Goal: Contribute content: Add original content to the website for others to see

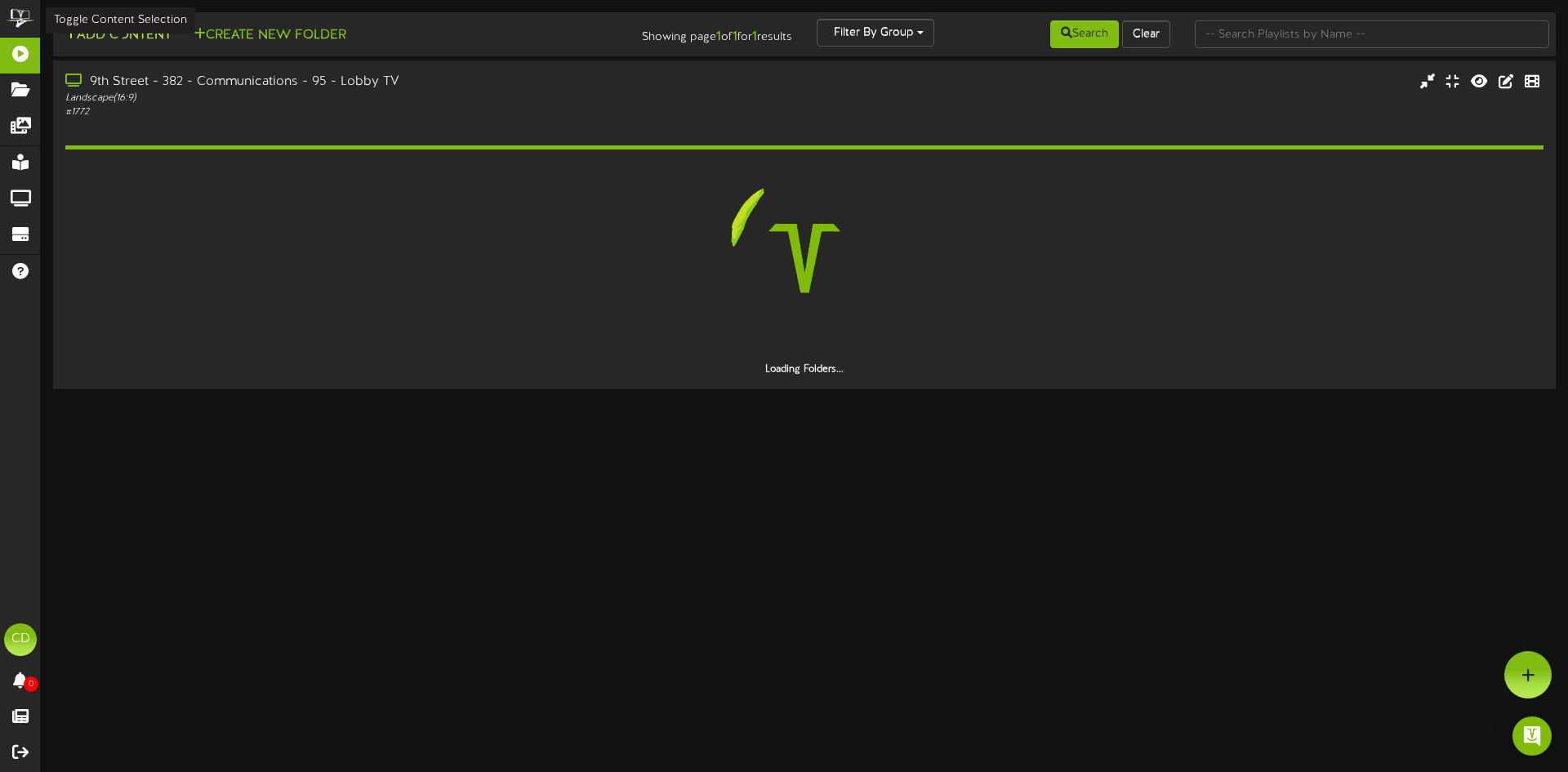
click at [141, 31] on button "Add Content" at bounding box center [118, 35] width 116 height 21
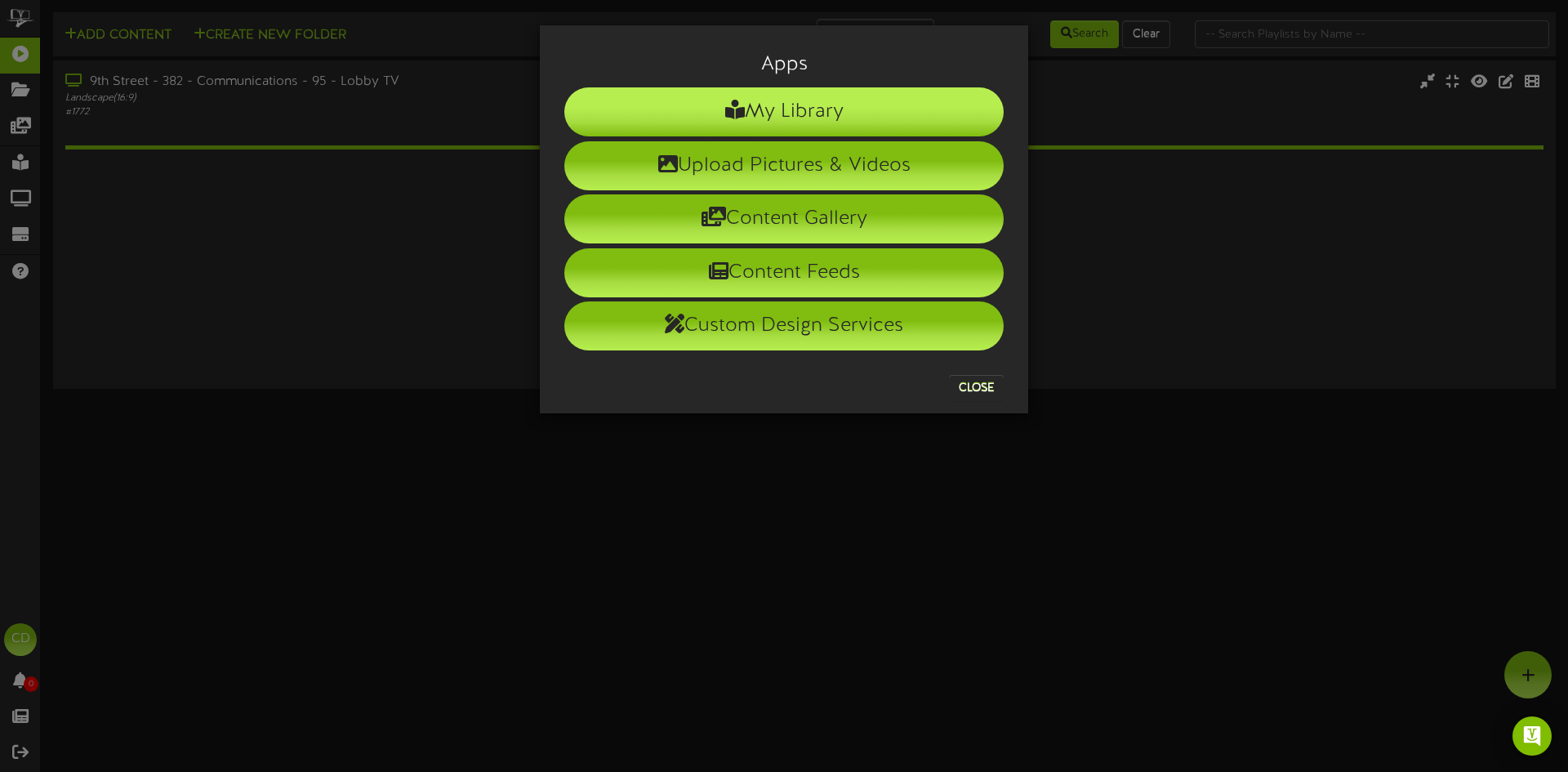
click at [831, 106] on li "My Library" at bounding box center [784, 111] width 439 height 49
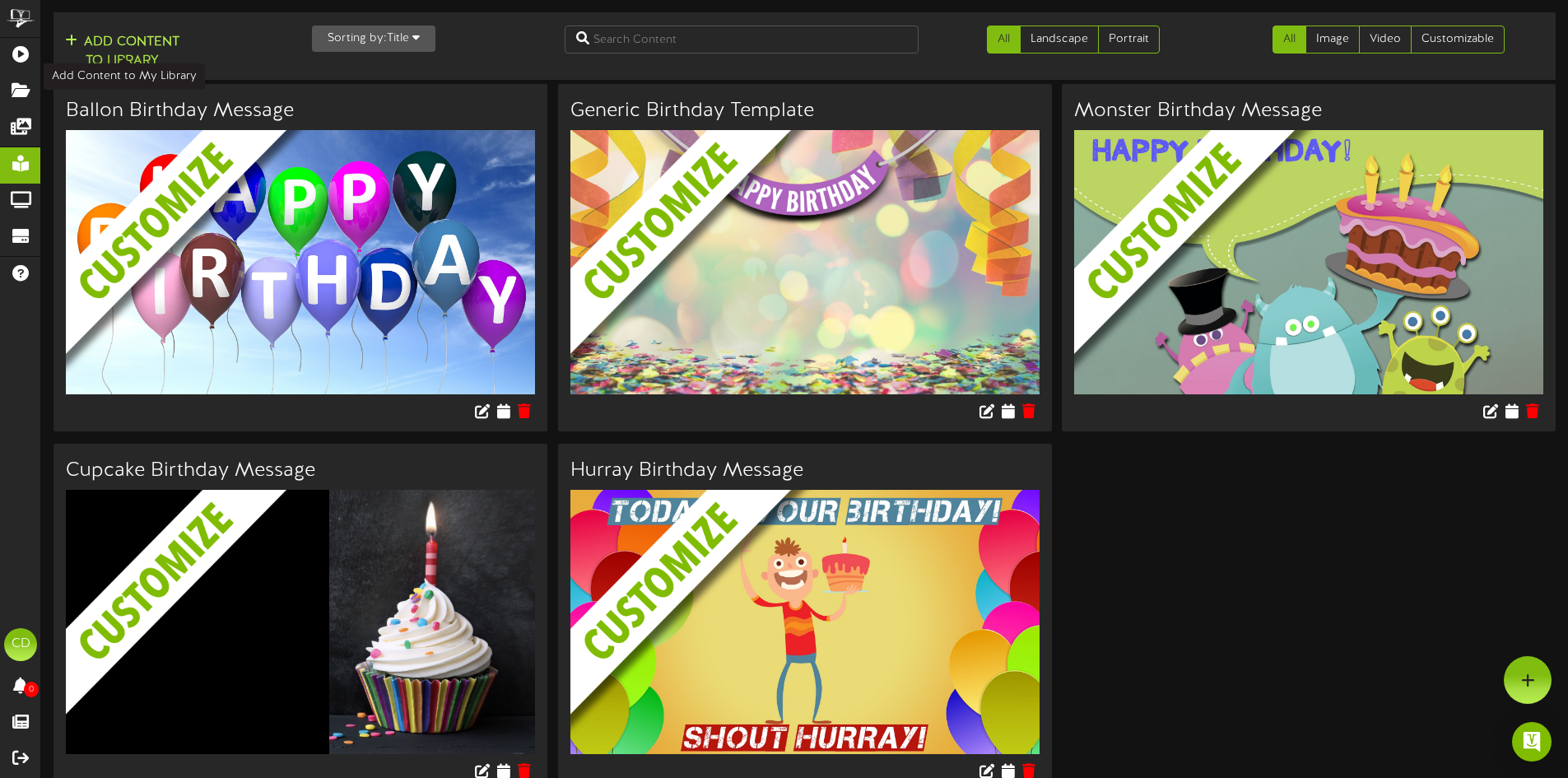
click at [135, 43] on button "Add Content to Library" at bounding box center [122, 51] width 124 height 39
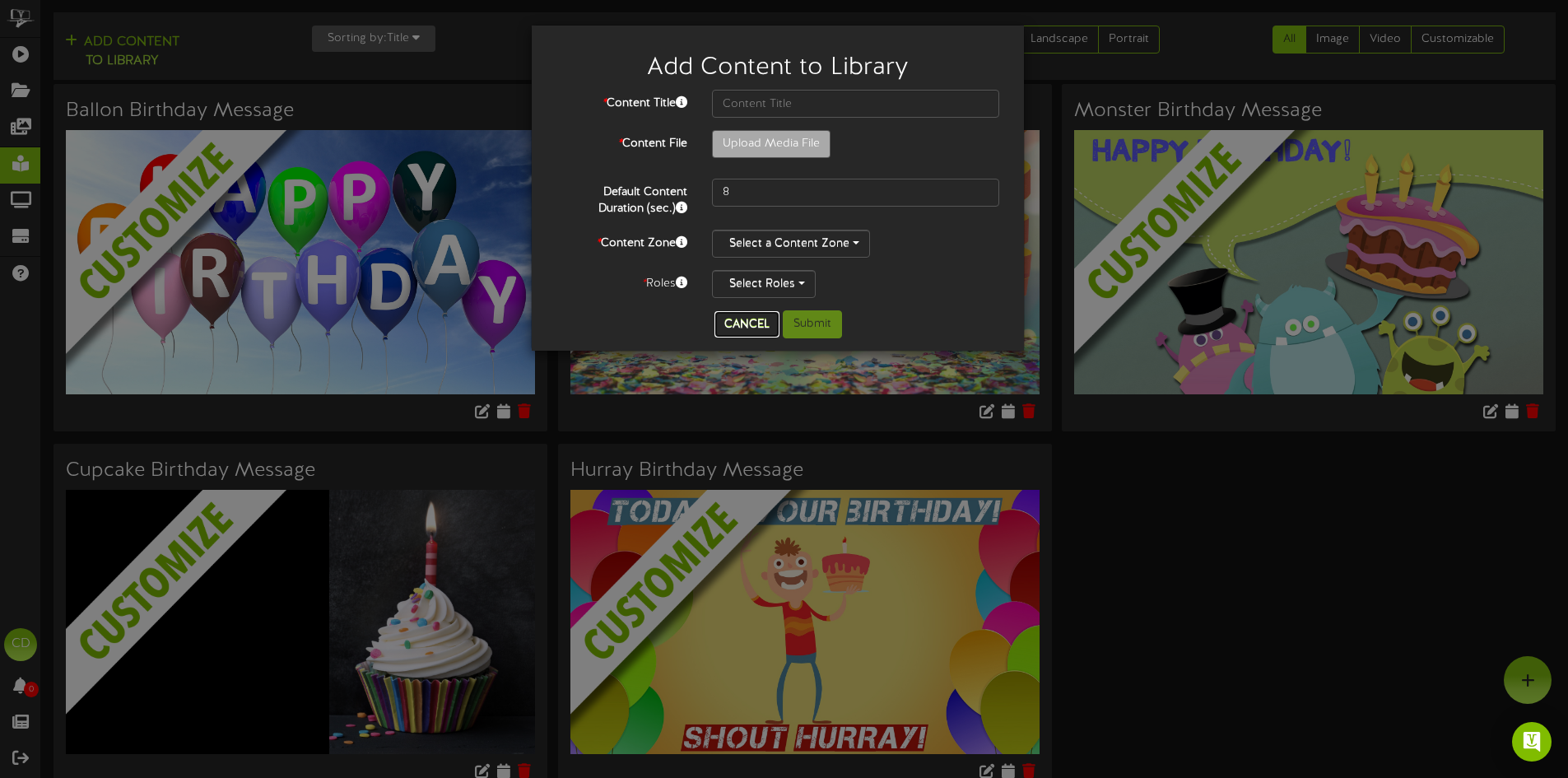
click at [721, 329] on button "Cancel" at bounding box center [747, 324] width 65 height 26
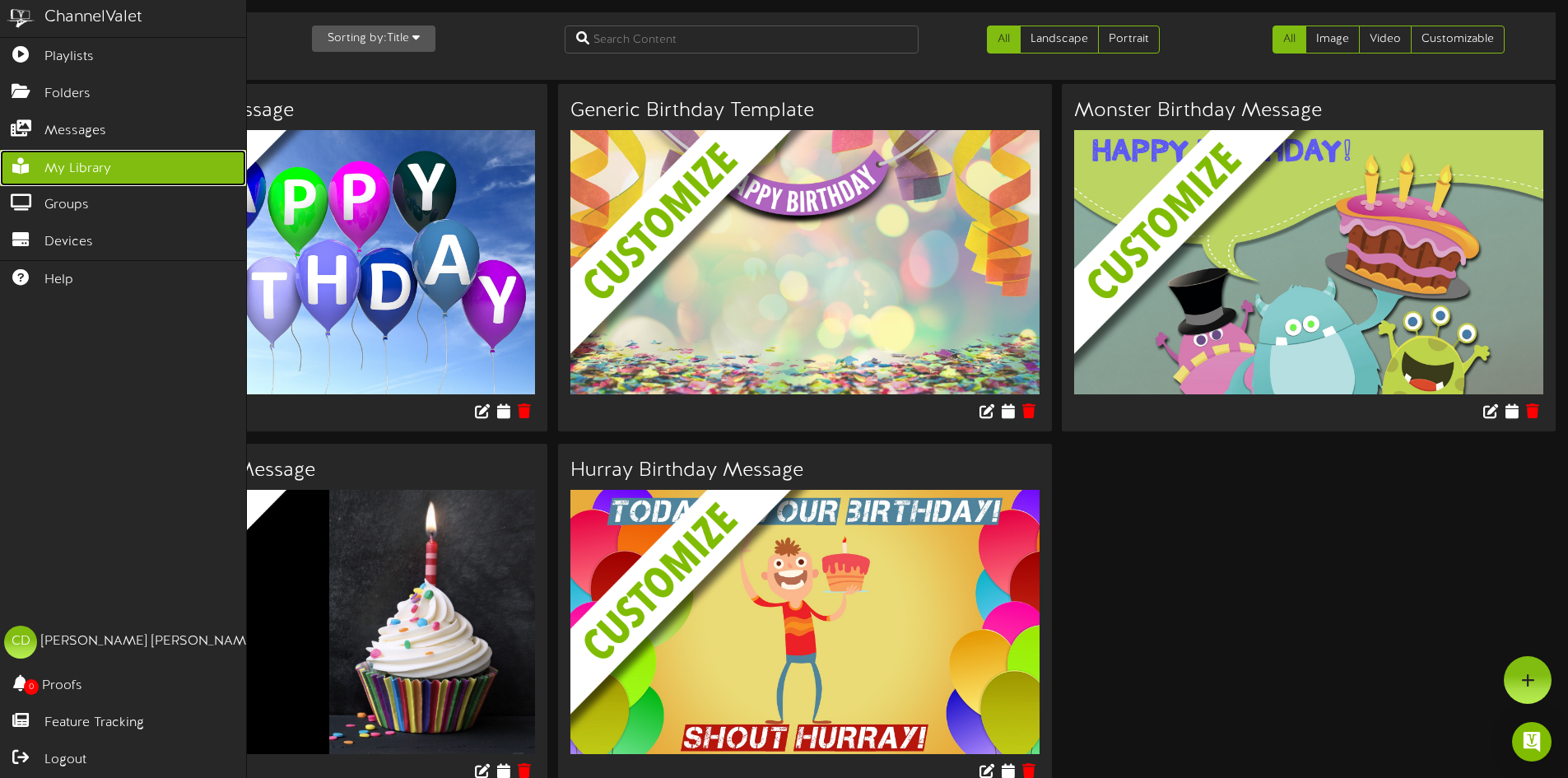
click at [93, 166] on span "My Library" at bounding box center [78, 169] width 67 height 19
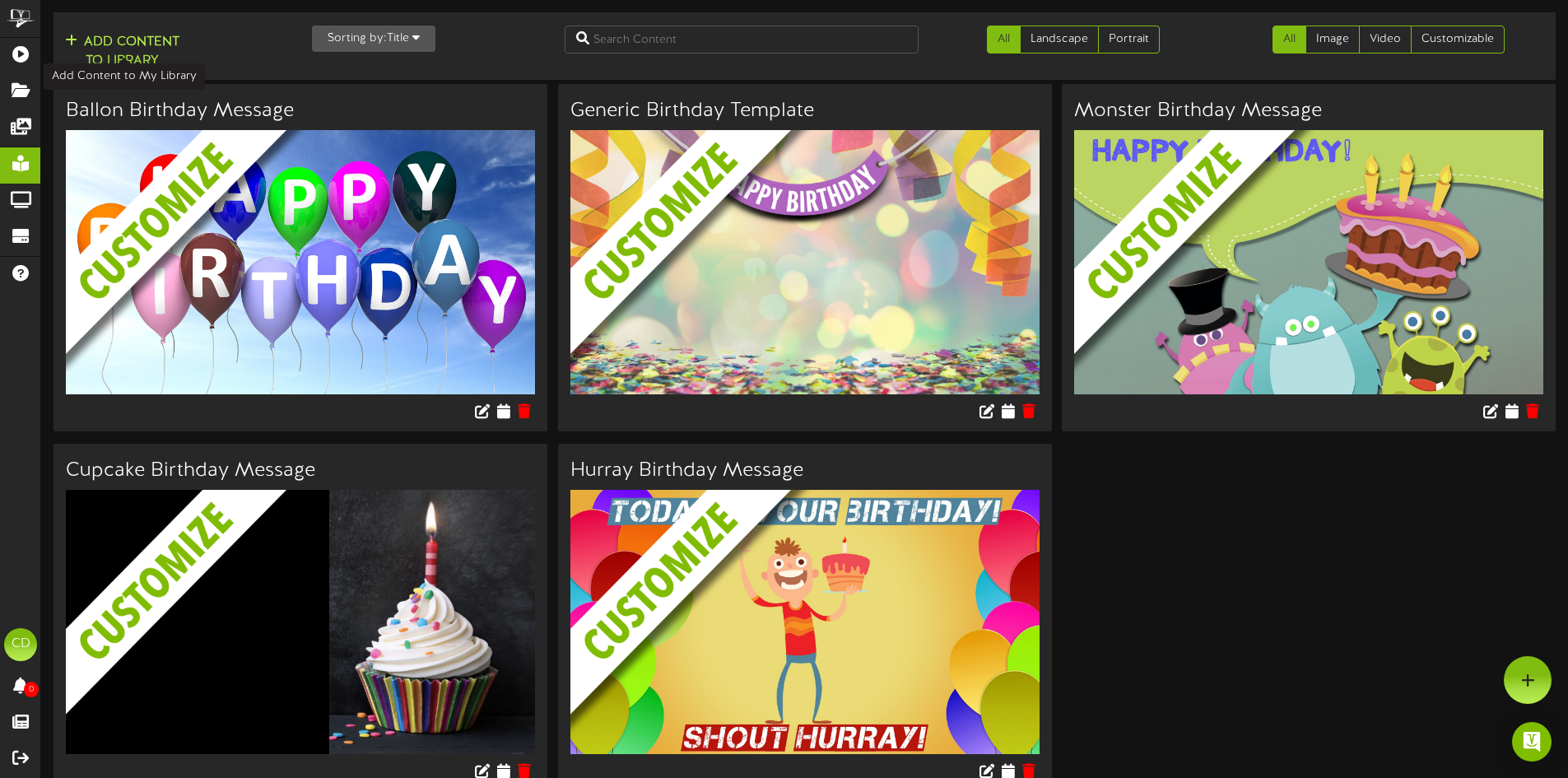
click at [143, 60] on button "Add Content to Library" at bounding box center [122, 51] width 124 height 39
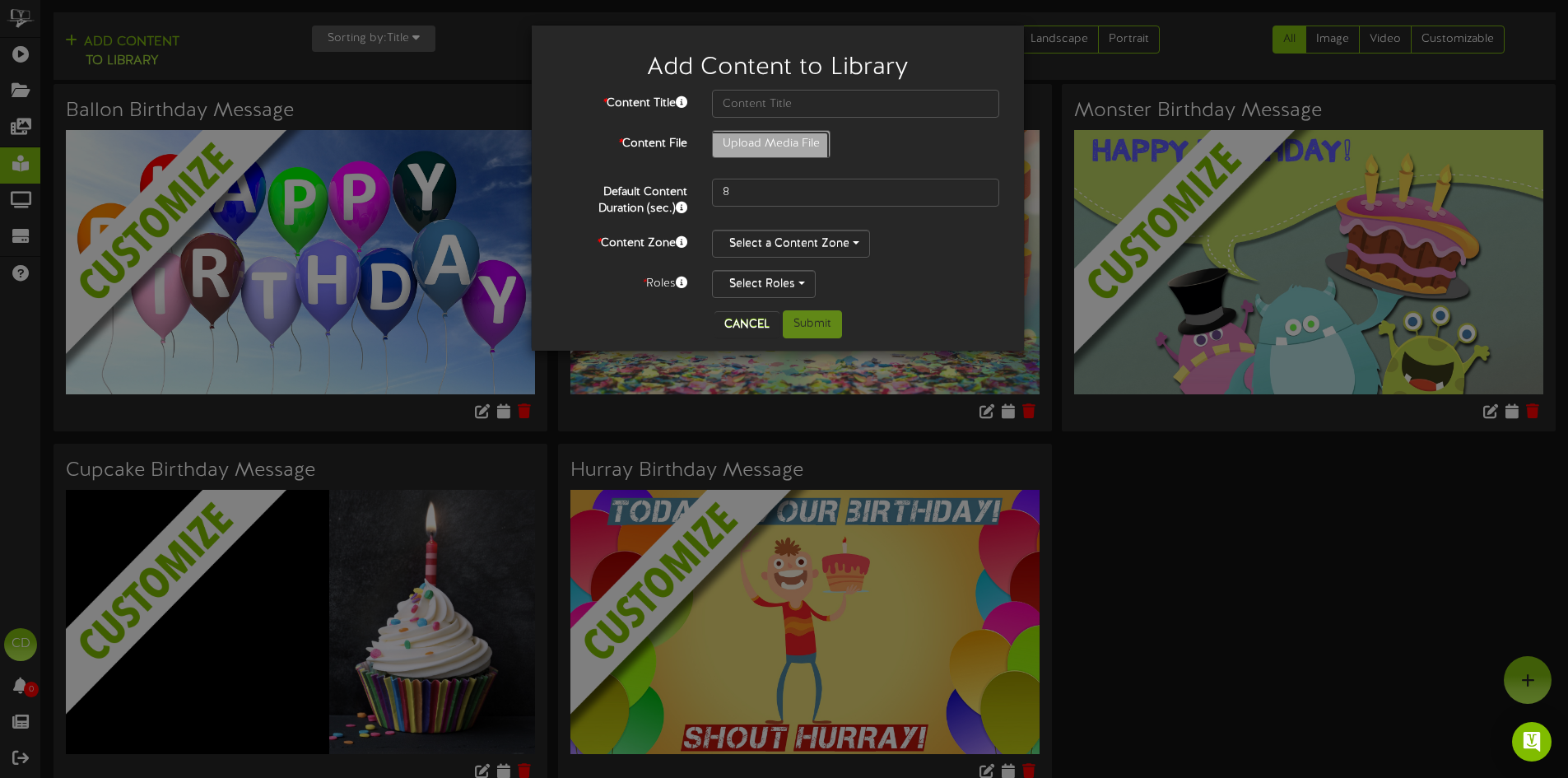
click at [745, 324] on button "Cancel" at bounding box center [747, 324] width 65 height 26
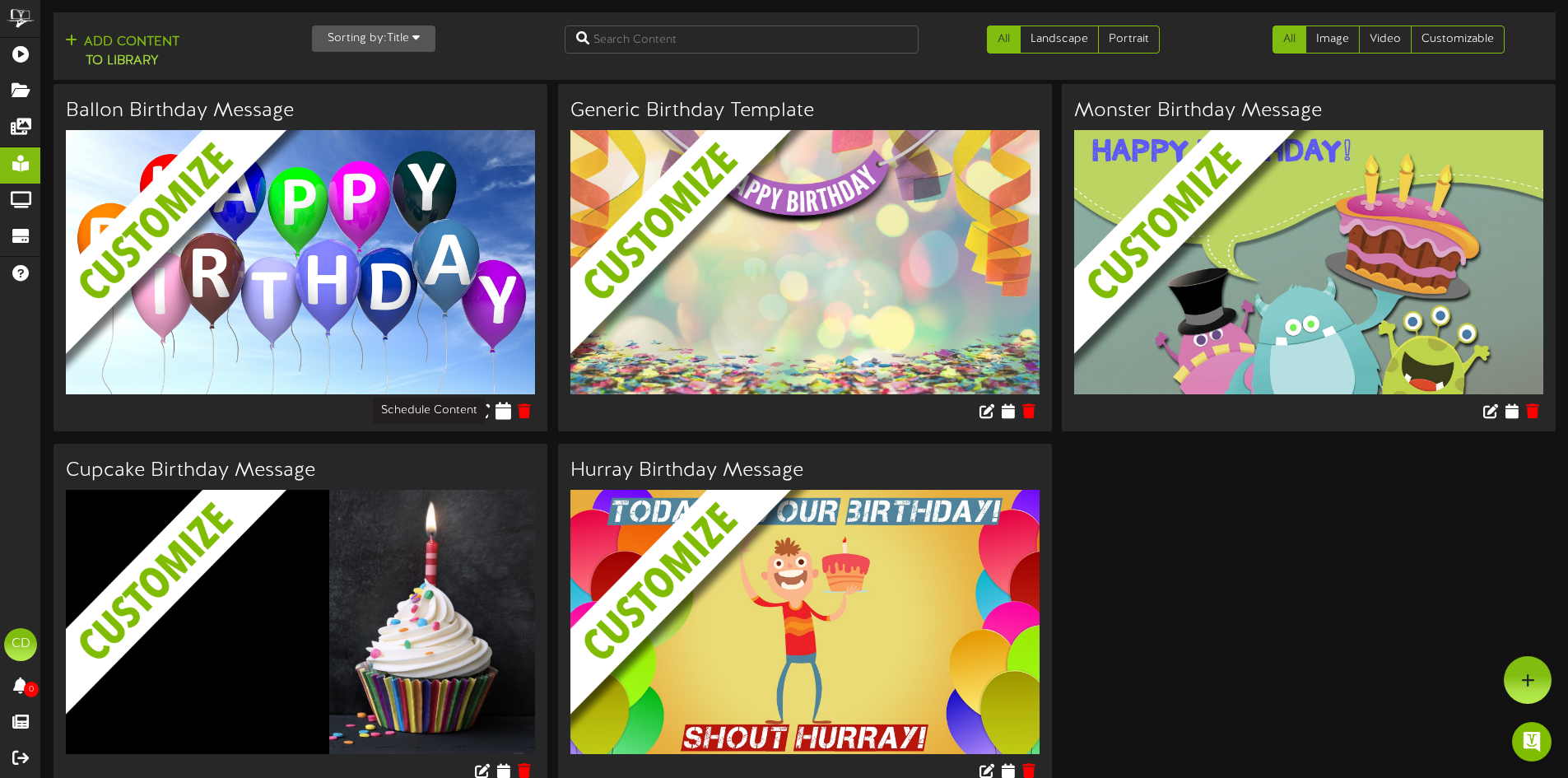
click at [503, 412] on icon at bounding box center [503, 410] width 16 height 18
